Goal: Transaction & Acquisition: Download file/media

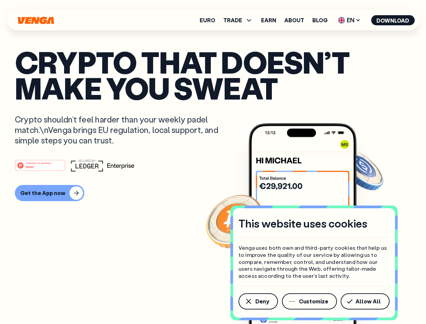
click at [213, 162] on div "#1 PRODUCT OF THE MONTH Web3" at bounding box center [213, 165] width 396 height 12
click at [258, 301] on span "Deny" at bounding box center [262, 300] width 14 height 5
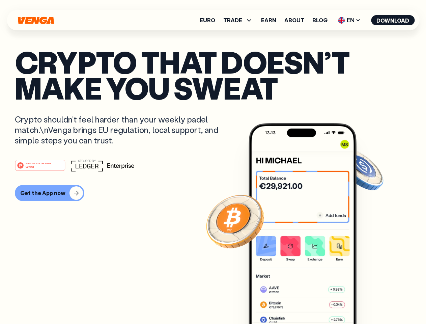
click at [310, 301] on img at bounding box center [303, 236] width 108 height 226
click at [366, 301] on article "Crypto that doesn’t make you sweat Crypto shouldn’t feel harder than your weekl…" at bounding box center [213, 175] width 396 height 253
click at [240, 20] on span "TRADE" at bounding box center [232, 20] width 19 height 5
click at [349, 20] on span "EN" at bounding box center [349, 20] width 27 height 11
click at [393, 20] on button "Download" at bounding box center [393, 20] width 44 height 10
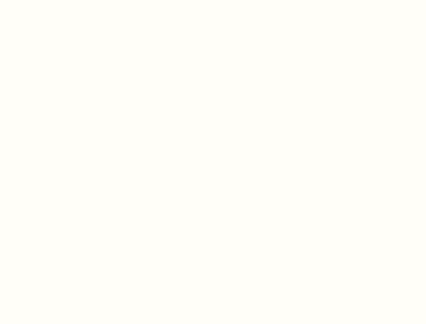
click at [213, 0] on html "This website uses cookies Venga uses both own and third-party cookies that help…" at bounding box center [213, 0] width 426 height 0
click at [49, 0] on html "This website uses cookies Venga uses both own and third-party cookies that help…" at bounding box center [213, 0] width 426 height 0
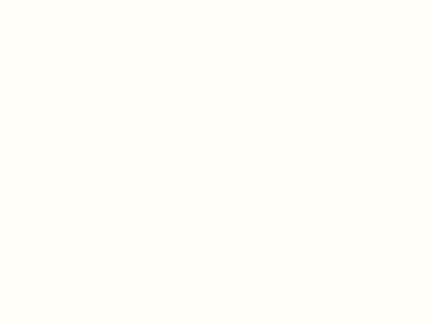
click at [41, 0] on html "This website uses cookies Venga uses both own and third-party cookies that help…" at bounding box center [216, 0] width 432 height 0
